Goal: Communication & Community: Ask a question

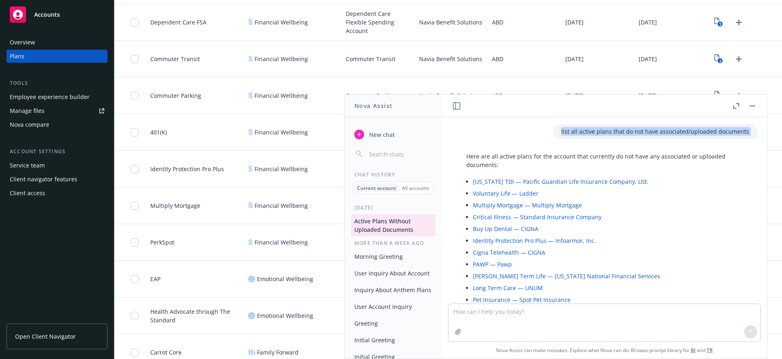
click at [381, 135] on span "New chat" at bounding box center [381, 134] width 28 height 9
